Goal: Task Accomplishment & Management: Use online tool/utility

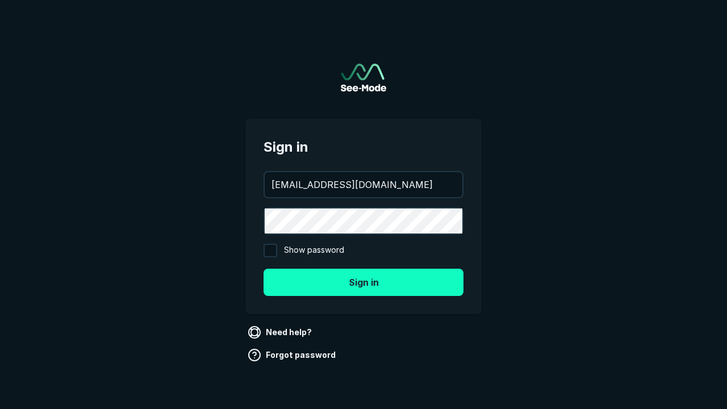
click at [363, 282] on button "Sign in" at bounding box center [363, 282] width 200 height 27
